Goal: Information Seeking & Learning: Understand process/instructions

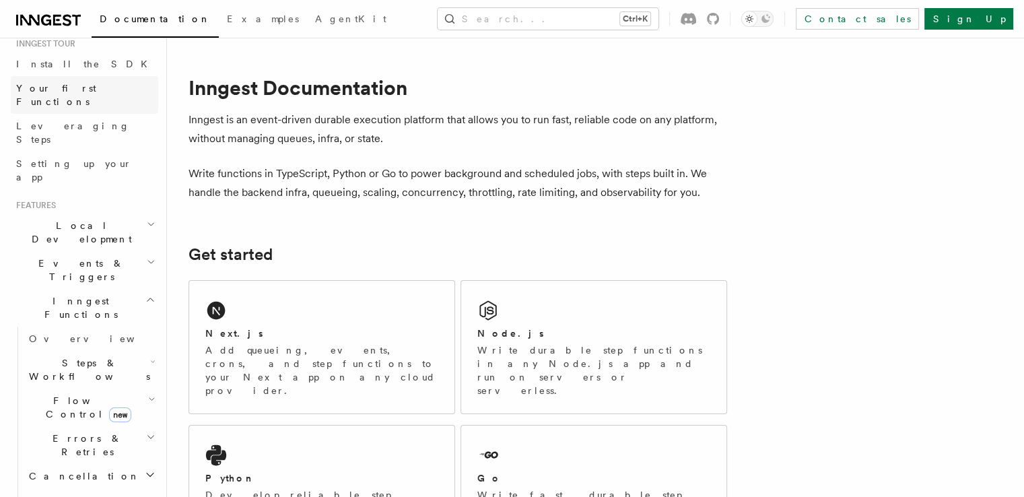
scroll to position [143, 0]
click at [88, 294] on span "Inngest Functions" at bounding box center [78, 307] width 135 height 27
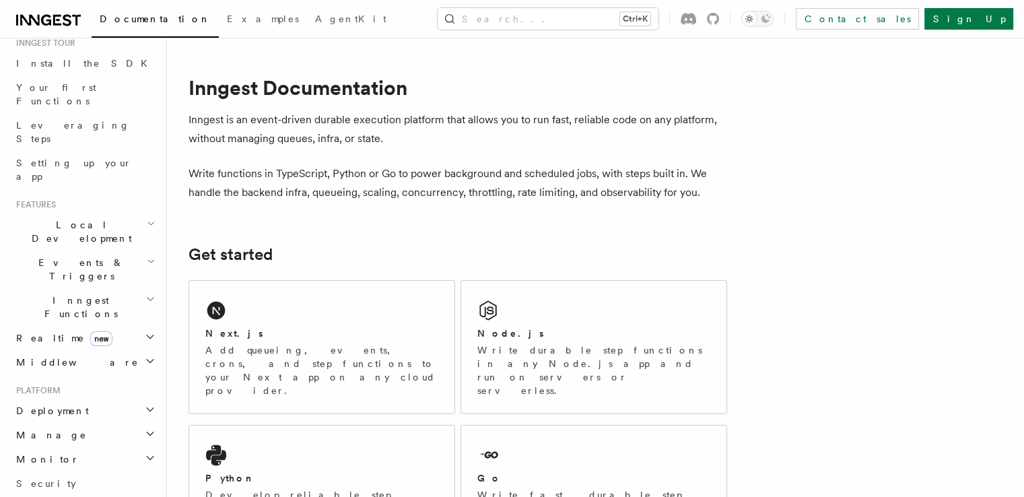
click at [88, 294] on span "Inngest Functions" at bounding box center [78, 307] width 135 height 27
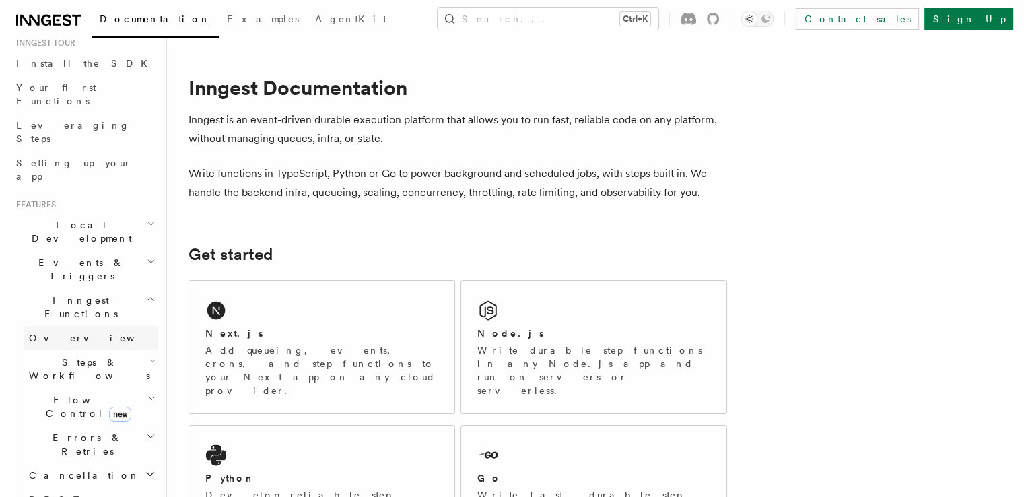
click at [65, 333] on span "Overview" at bounding box center [98, 338] width 139 height 11
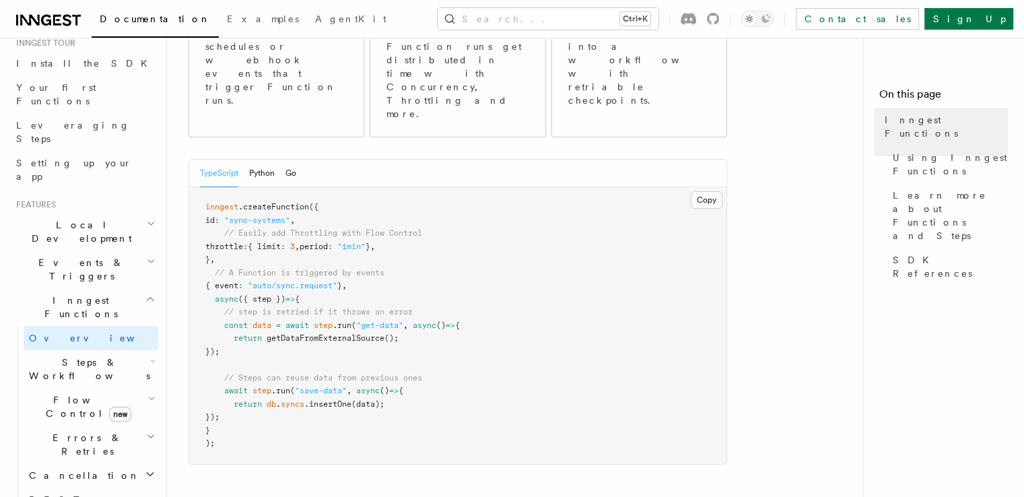
scroll to position [222, 0]
click at [60, 218] on span "Local Development" at bounding box center [79, 231] width 136 height 27
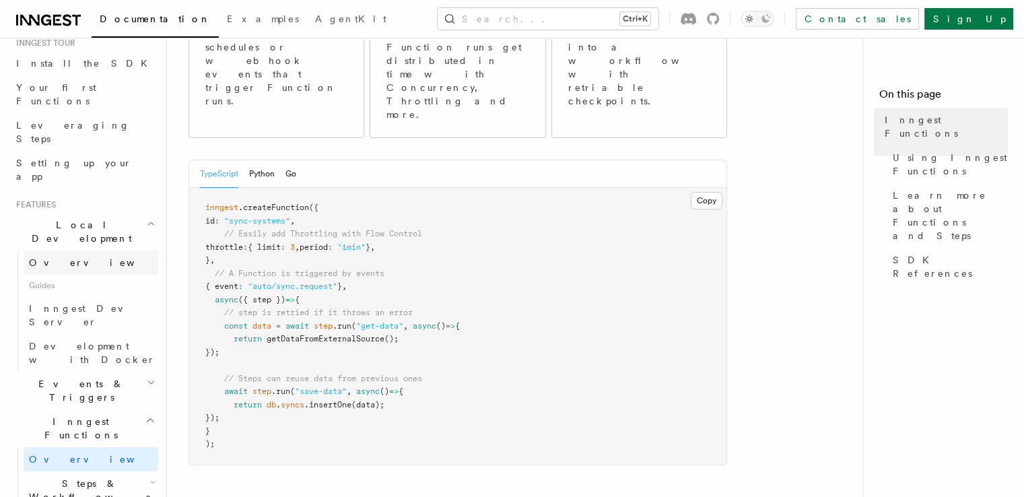
click at [57, 257] on span "Overview" at bounding box center [98, 262] width 139 height 11
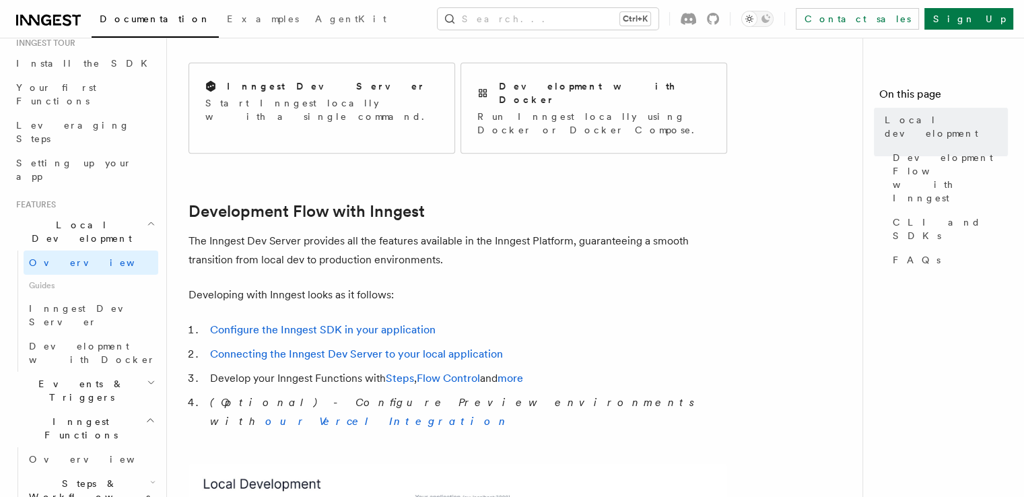
scroll to position [560, 0]
click at [446, 371] on link "Flow Control" at bounding box center [448, 377] width 63 height 13
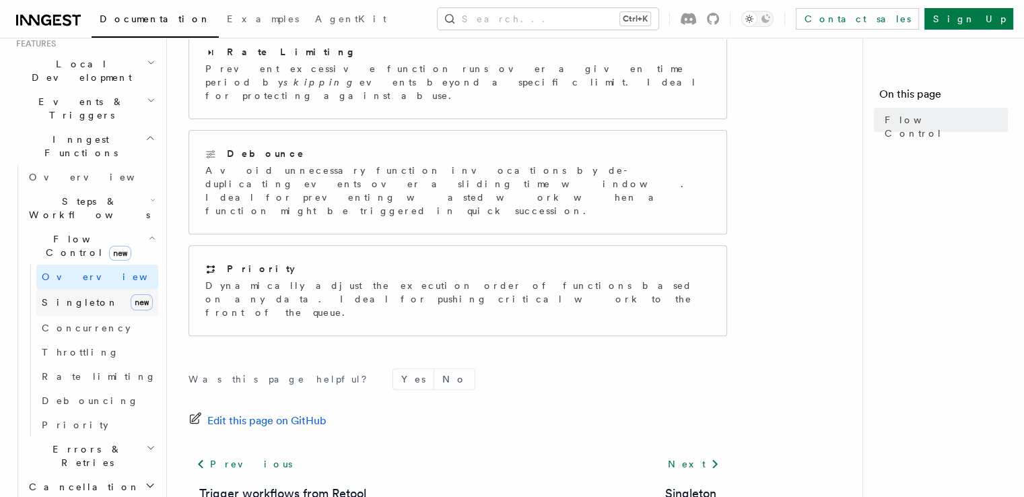
scroll to position [304, 0]
click at [71, 371] on span "Rate limiting" at bounding box center [99, 376] width 114 height 11
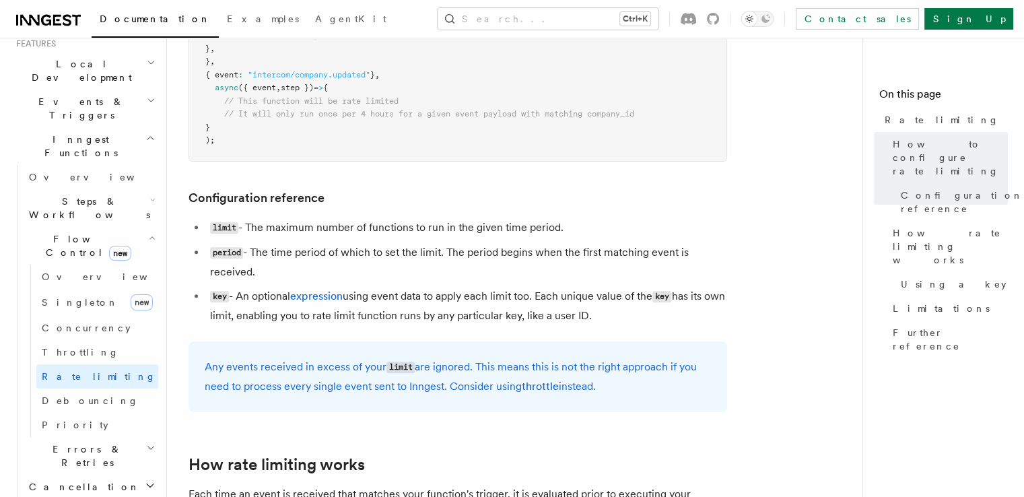
scroll to position [434, 0]
click at [94, 442] on span "Errors & Retries" at bounding box center [85, 455] width 123 height 27
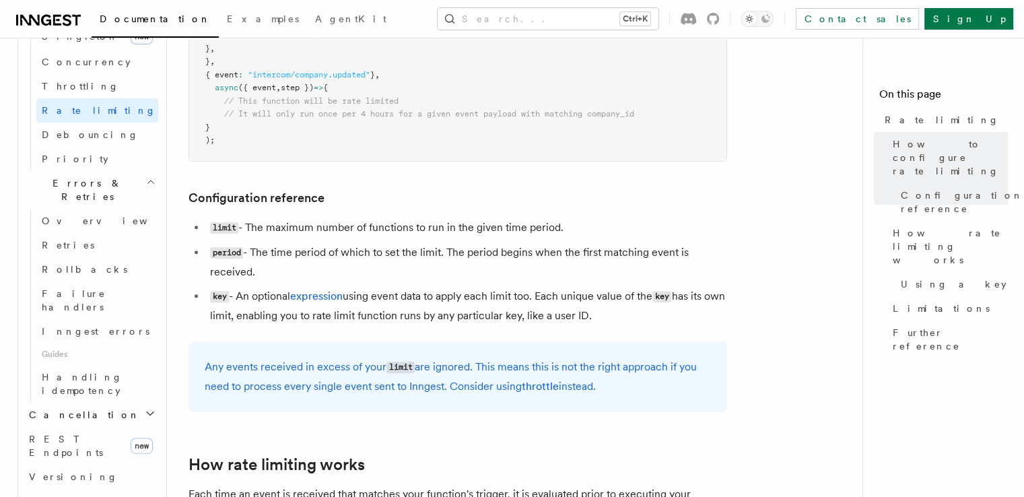
scroll to position [570, 0]
click at [86, 433] on span "REST Endpoints" at bounding box center [66, 445] width 74 height 24
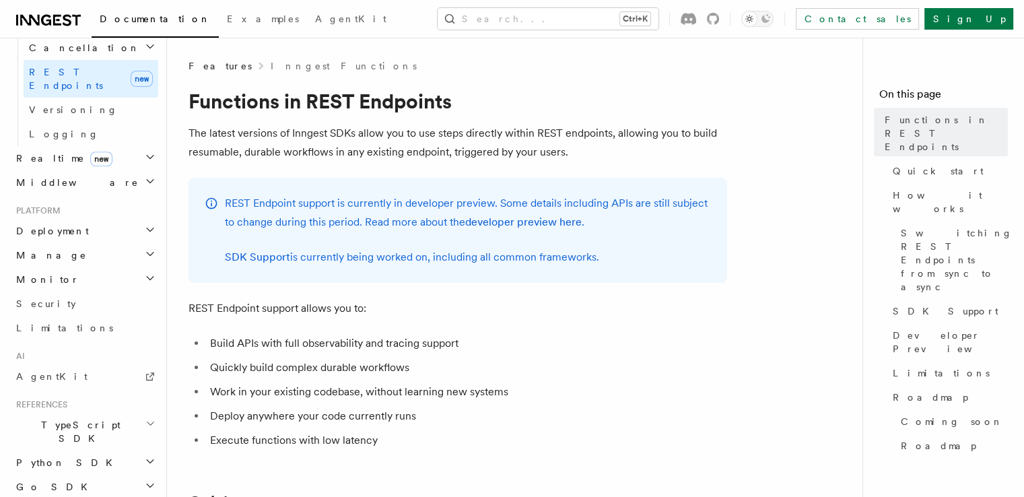
click at [59, 22] on icon at bounding box center [48, 20] width 65 height 16
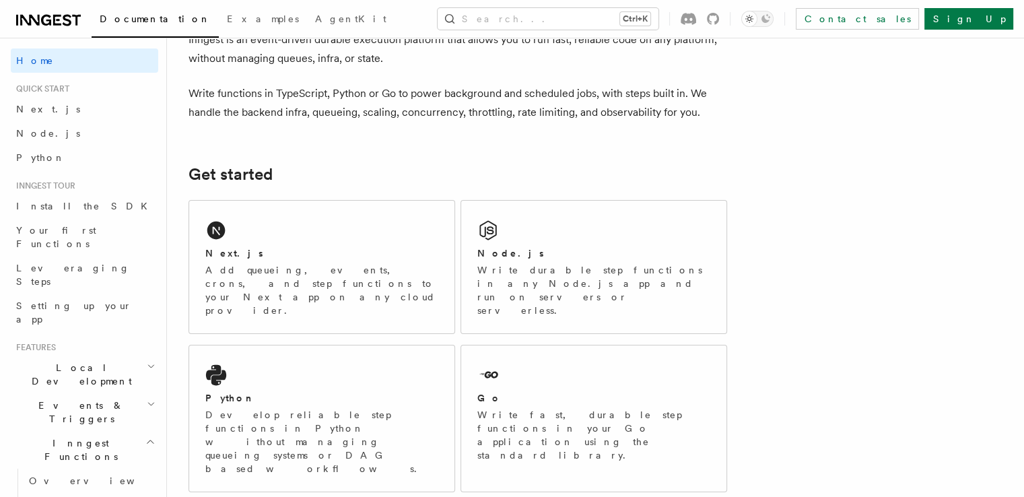
scroll to position [94, 0]
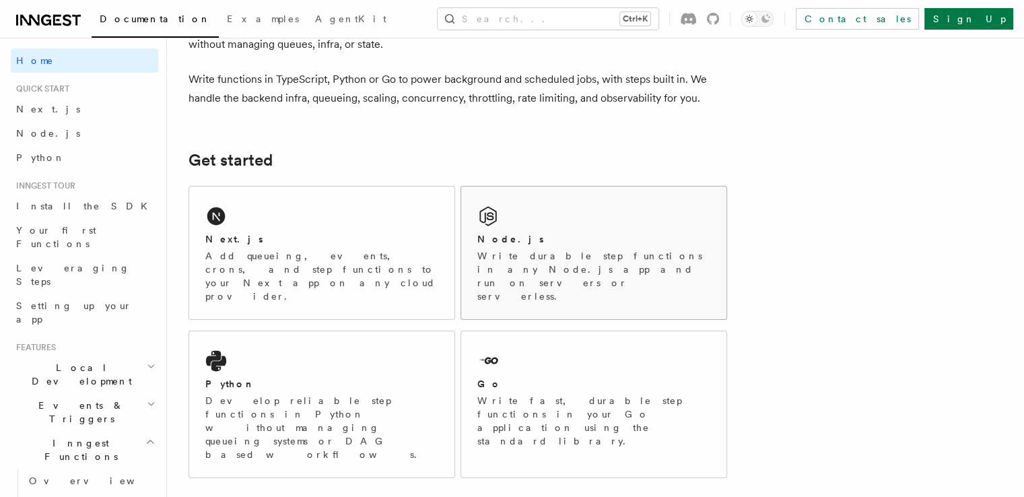
click at [609, 209] on div "Node.js Write durable step functions in any Node.js app and run on servers or s…" at bounding box center [593, 253] width 265 height 133
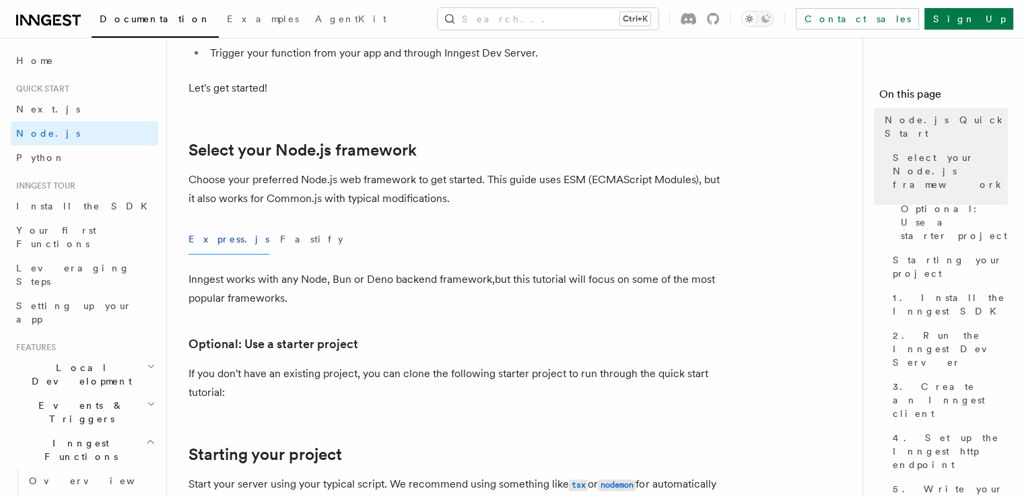
scroll to position [256, 0]
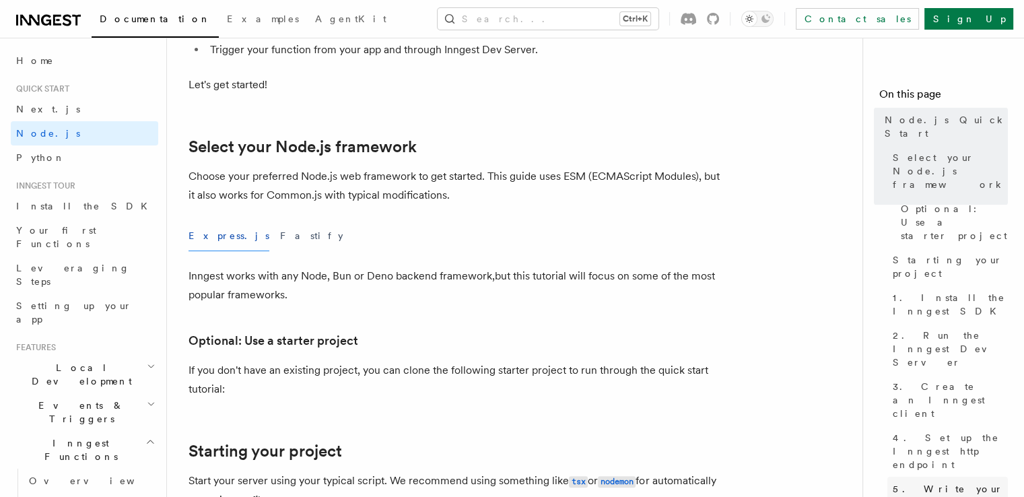
click at [893, 482] on span "5. Write your first Inngest function" at bounding box center [950, 502] width 115 height 40
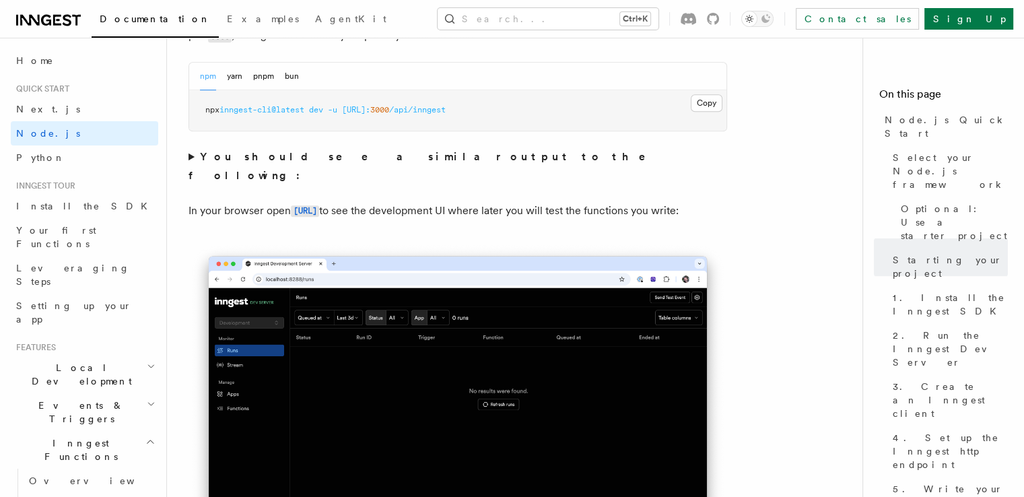
scroll to position [1072, 0]
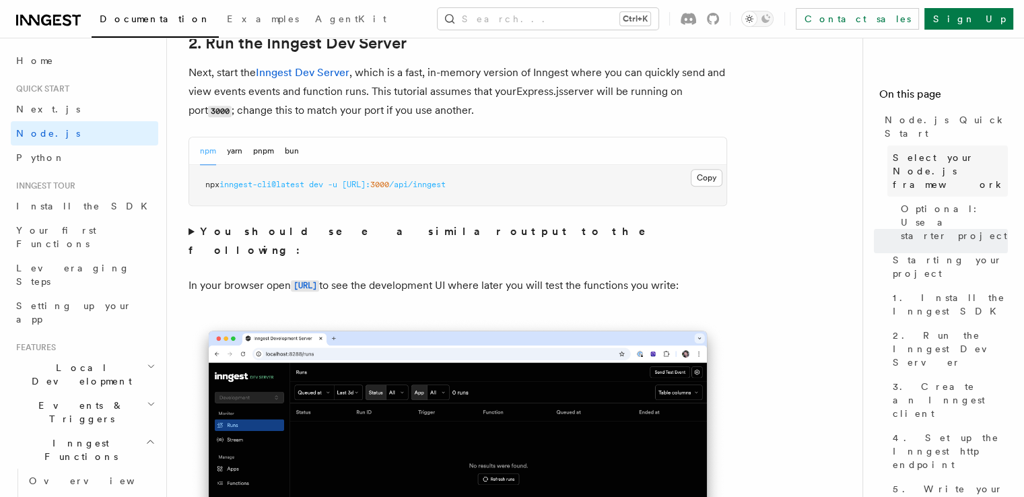
click at [893, 151] on span "Select your Node.js framework" at bounding box center [950, 171] width 115 height 40
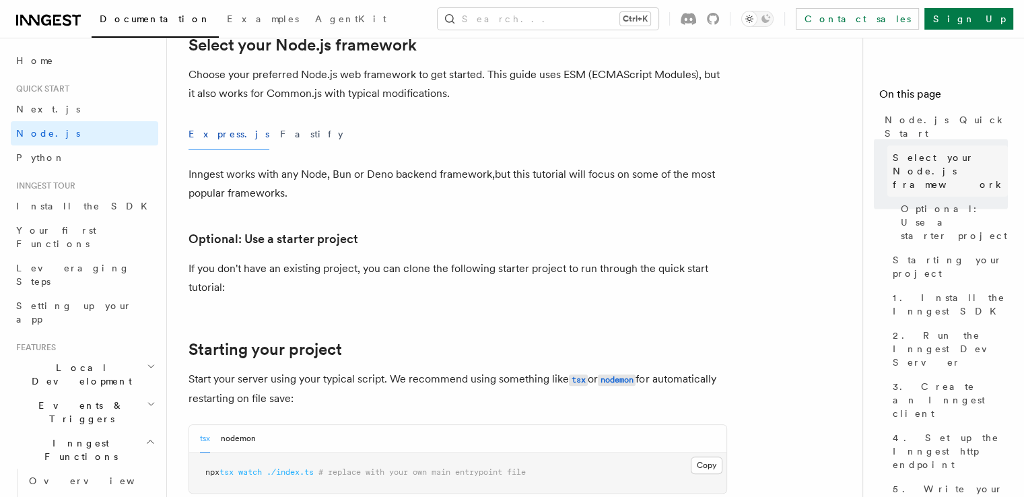
scroll to position [329, 0]
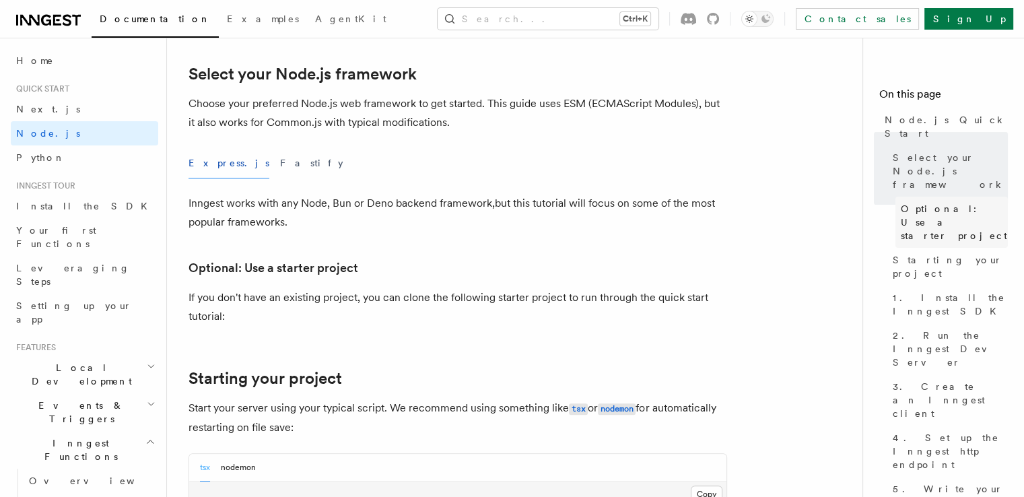
click at [901, 202] on span "Optional: Use a starter project" at bounding box center [954, 222] width 107 height 40
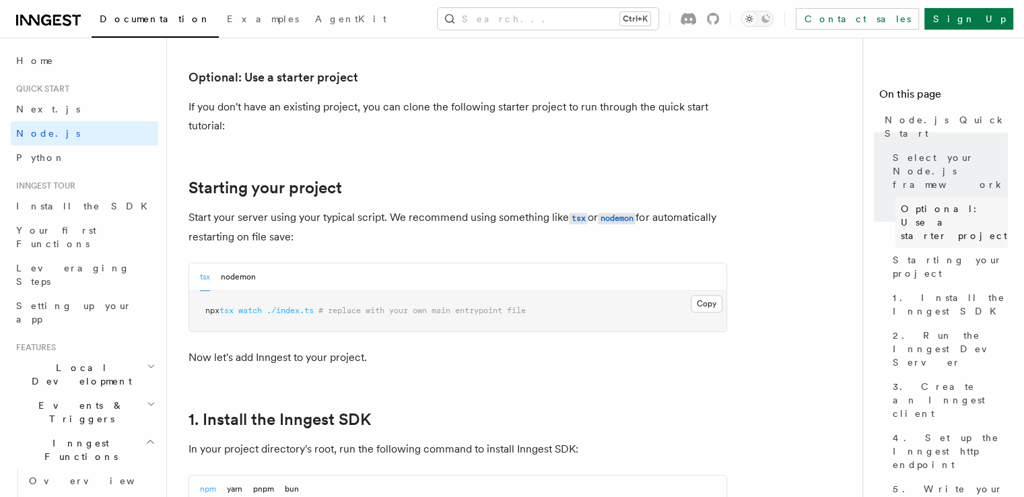
scroll to position [523, 0]
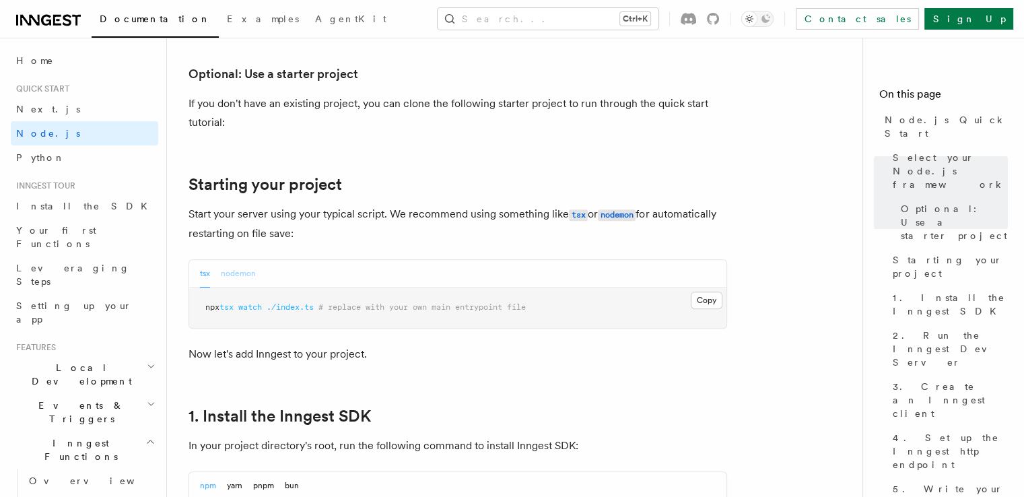
click at [246, 278] on button "nodemon" at bounding box center [238, 274] width 35 height 28
click at [200, 273] on button "tsx" at bounding box center [205, 274] width 10 height 28
click at [893, 291] on span "1. Install the Inngest SDK" at bounding box center [950, 304] width 115 height 27
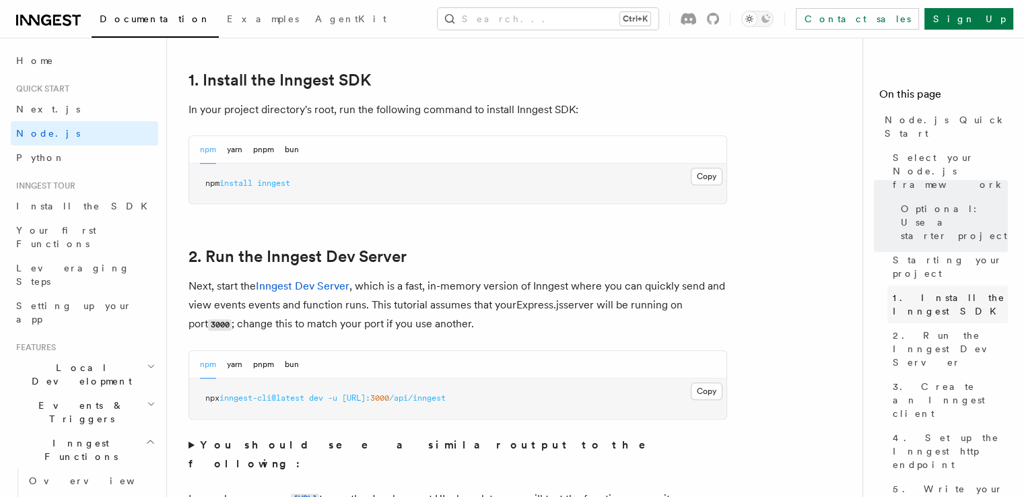
scroll to position [864, 0]
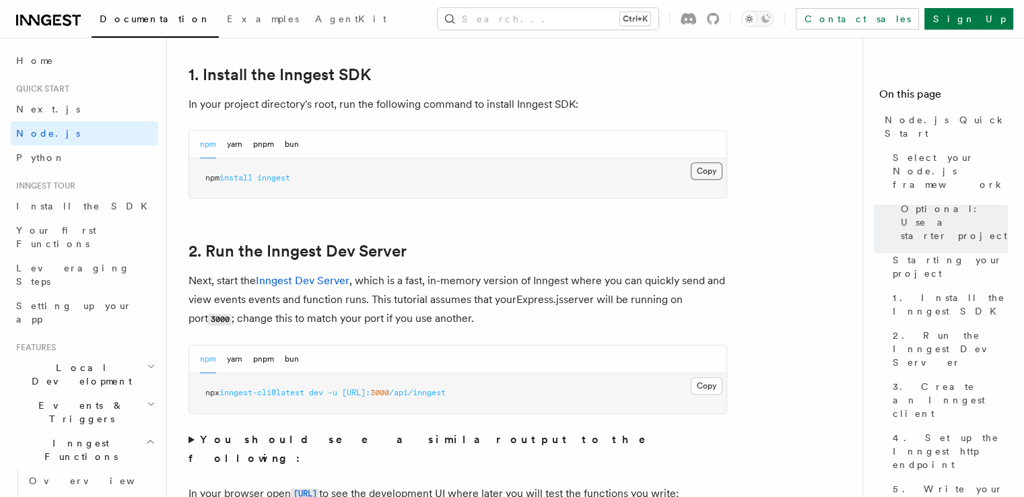
click at [707, 166] on button "Copy Copied" at bounding box center [707, 171] width 32 height 18
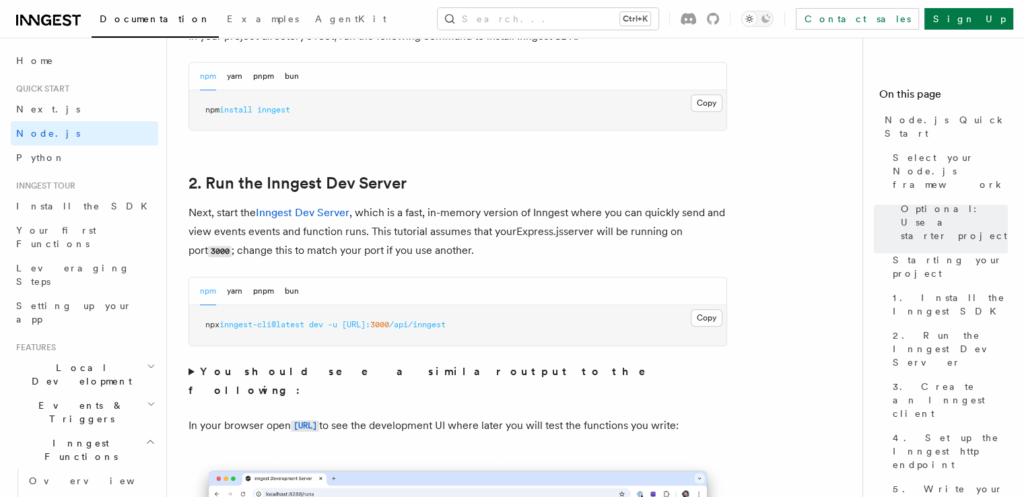
scroll to position [933, 0]
click at [328, 213] on link "Inngest Dev Server" at bounding box center [303, 211] width 94 height 13
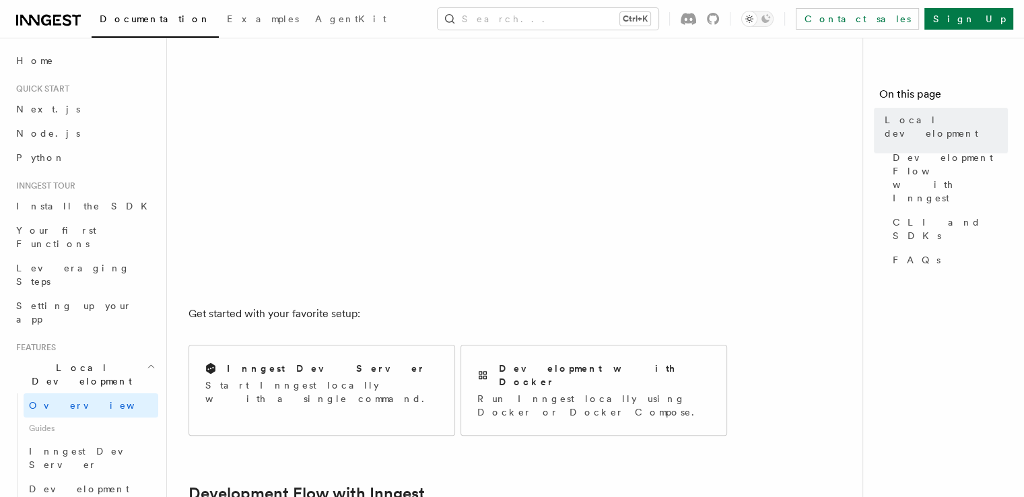
scroll to position [277, 0]
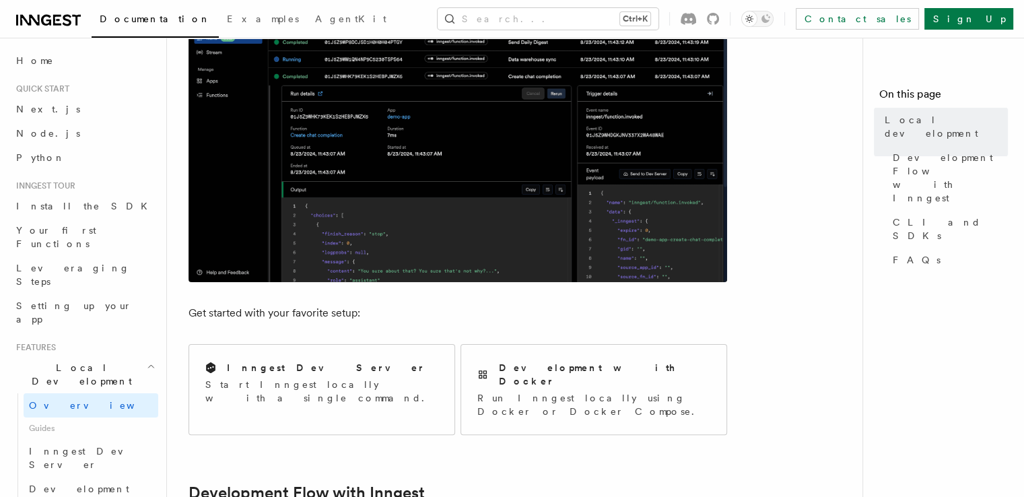
click at [384, 259] on img at bounding box center [458, 121] width 539 height 323
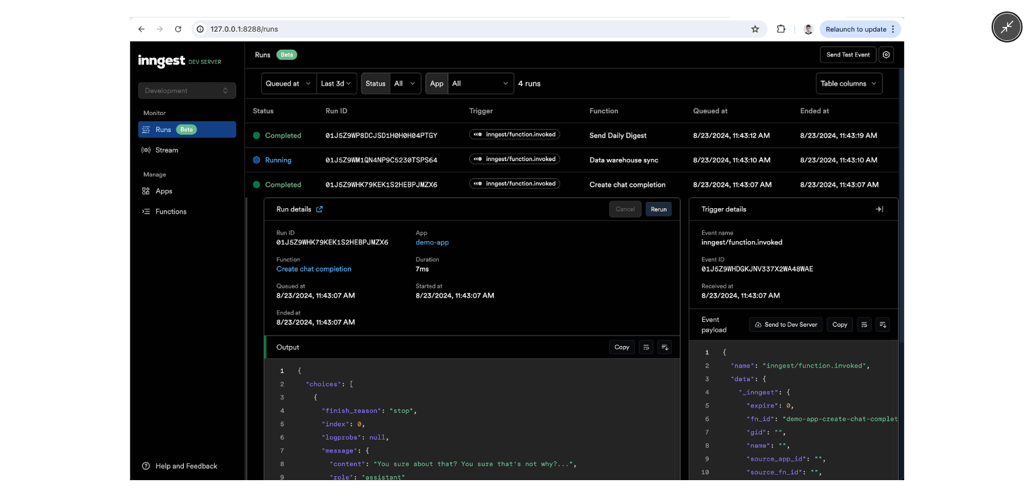
click at [384, 259] on img at bounding box center [517, 248] width 774 height 463
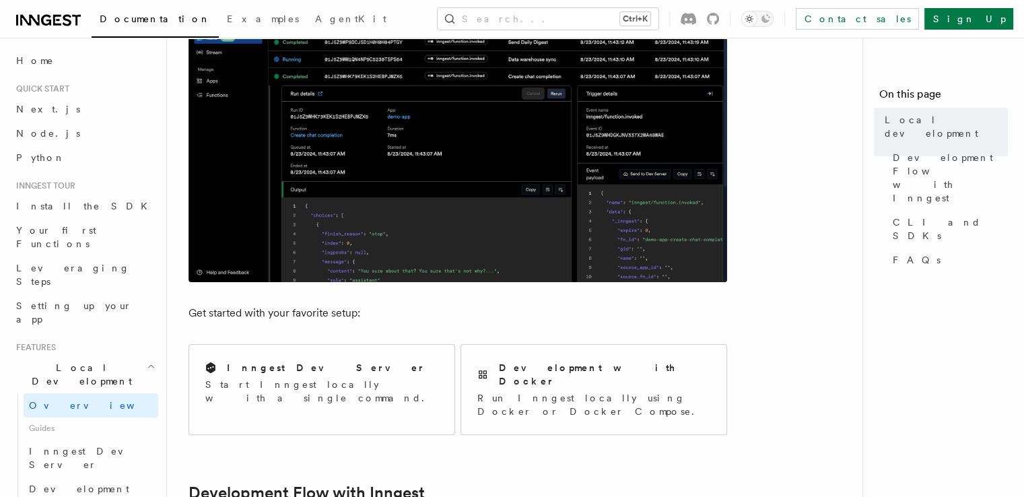
click at [384, 259] on img at bounding box center [458, 121] width 539 height 323
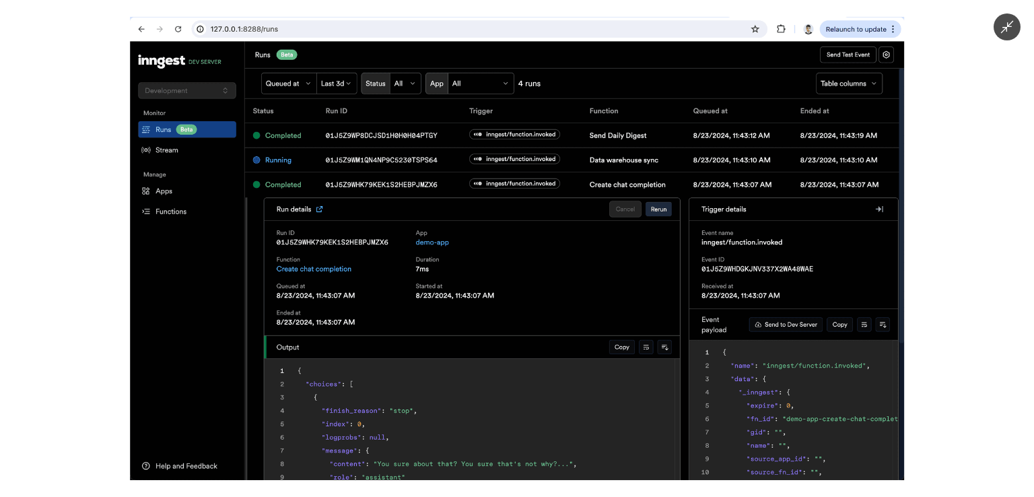
click at [384, 259] on img at bounding box center [517, 248] width 774 height 463
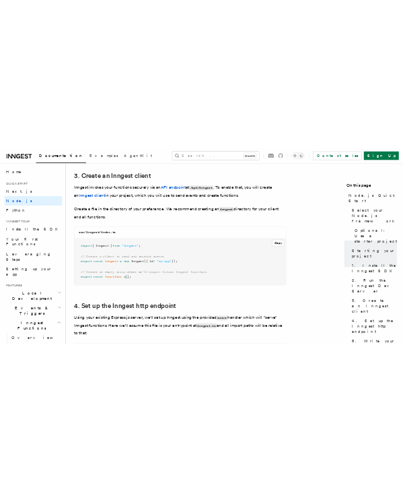
scroll to position [1712, 0]
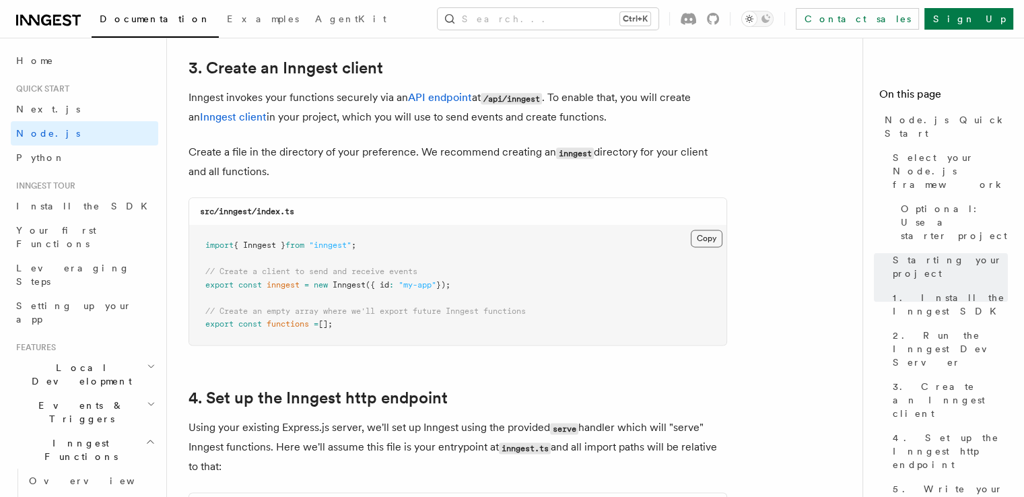
click at [703, 235] on button "Copy Copied" at bounding box center [707, 239] width 32 height 18
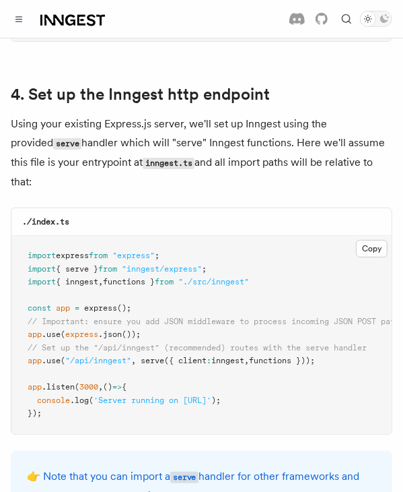
scroll to position [2044, 0]
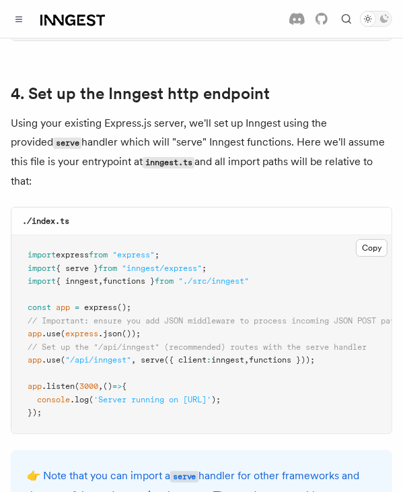
drag, startPoint x: 28, startPoint y: 323, endPoint x: 341, endPoint y: 321, distance: 312.5
click at [341, 321] on pre "import express from "express" ; import { serve } from "inngest/express" ; impor…" at bounding box center [201, 334] width 380 height 198
copy span "app .use ( "/api/inngest" , serve ({ client : inngest , functions }));"
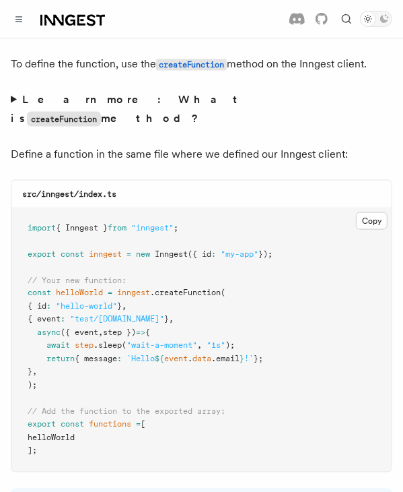
scroll to position [2733, 0]
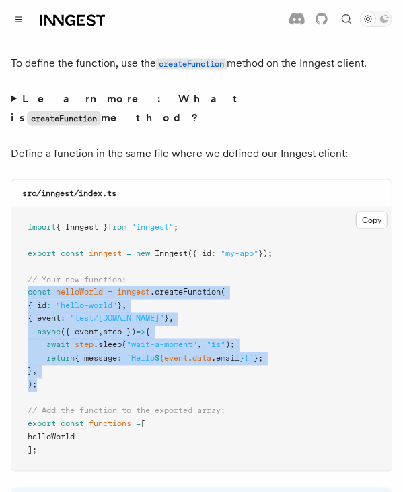
drag, startPoint x: 36, startPoint y: 306, endPoint x: 28, endPoint y: 211, distance: 96.0
click at [28, 222] on code "import { Inngest } from "inngest" ; export const inngest = new Inngest ({ id : …" at bounding box center [150, 338] width 245 height 233
copy code "const helloWorld = inngest .createFunction ( { id : "hello-world" } , { event :…"
